Goal: Download file/media

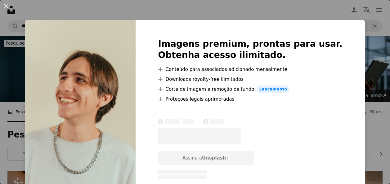
scroll to position [1147, 0]
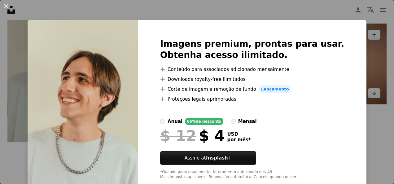
click at [370, 37] on div "An X shape Imagens premium, prontas para usar. Obtenha acesso ilimitado. A plus…" at bounding box center [197, 92] width 394 height 184
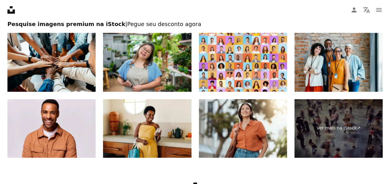
scroll to position [1395, 0]
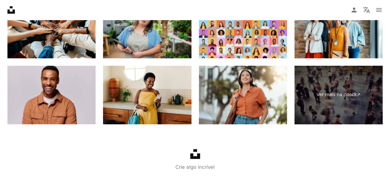
click at [81, 116] on img at bounding box center [51, 95] width 88 height 59
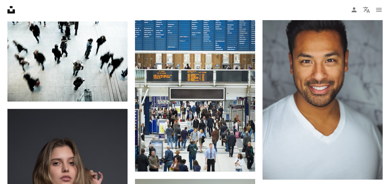
scroll to position [713, 0]
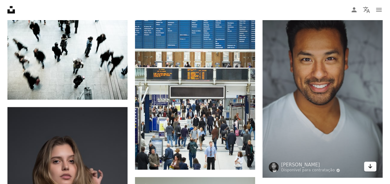
click at [368, 167] on icon "Arrow pointing down" at bounding box center [369, 166] width 5 height 7
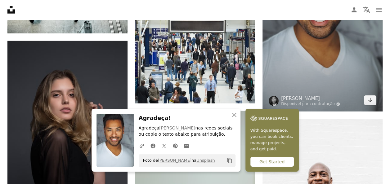
scroll to position [806, 0]
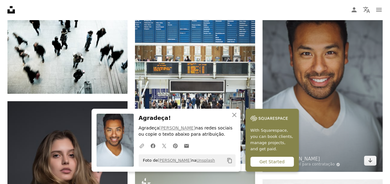
scroll to position [713, 0]
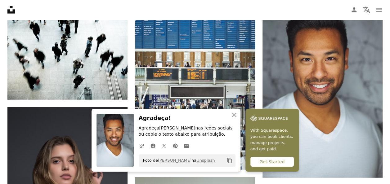
click at [167, 128] on link "[PERSON_NAME]" at bounding box center [177, 128] width 36 height 5
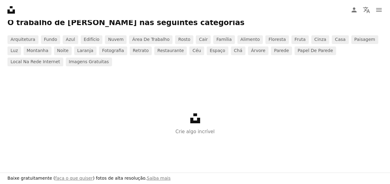
scroll to position [1036, 0]
